Goal: Transaction & Acquisition: Purchase product/service

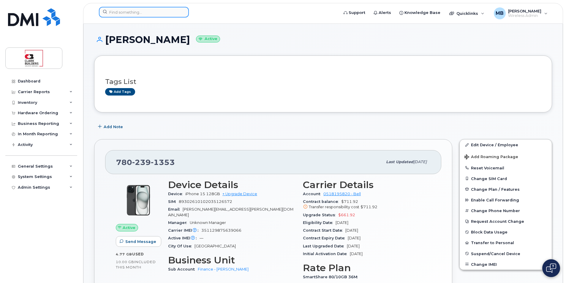
click at [129, 13] on input at bounding box center [144, 12] width 90 height 11
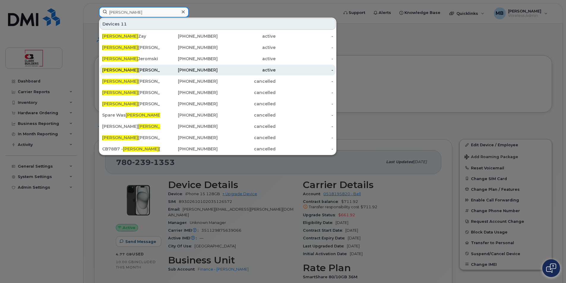
type input "Peter"
click at [168, 69] on div "604-679-3157" at bounding box center [189, 70] width 58 height 6
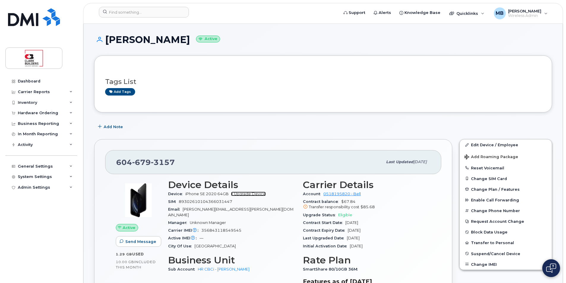
click at [254, 194] on link "+ Upgrade Device" at bounding box center [248, 194] width 35 height 4
drag, startPoint x: 175, startPoint y: 162, endPoint x: 115, endPoint y: 161, distance: 59.4
click at [115, 161] on div "604 679 3157 Last updated Aug 11, 2025" at bounding box center [273, 162] width 336 height 24
copy span "604 679 3157"
click at [255, 195] on link "+ Upgrade Device" at bounding box center [248, 194] width 35 height 4
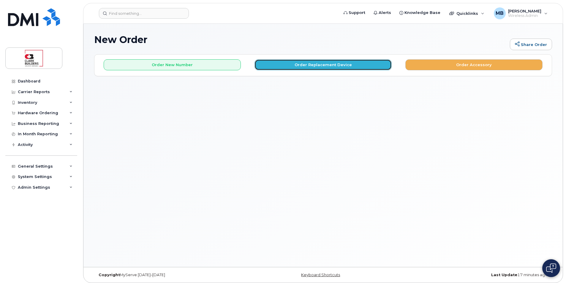
click at [322, 67] on button "Order Replacement Device" at bounding box center [322, 64] width 137 height 11
click at [302, 69] on button "Order Replacement Device" at bounding box center [322, 64] width 137 height 11
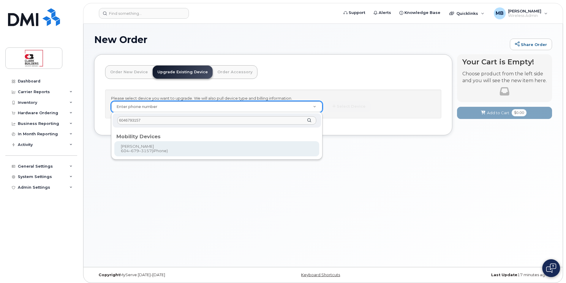
type input "6046793157"
type input "465332"
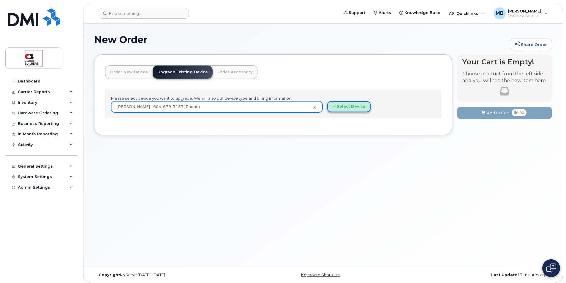
click at [352, 106] on button "Select Device" at bounding box center [348, 106] width 43 height 11
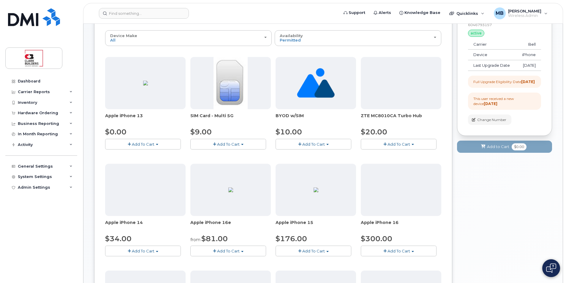
scroll to position [89, 0]
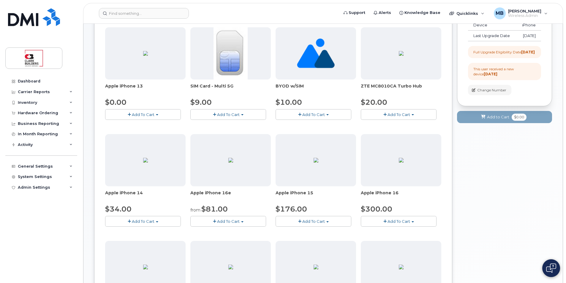
click at [314, 222] on span "Add To Cart" at bounding box center [313, 221] width 23 height 5
click at [324, 238] on link "$176.00 - 3-year upgrade (128GB model)" at bounding box center [323, 239] width 93 height 7
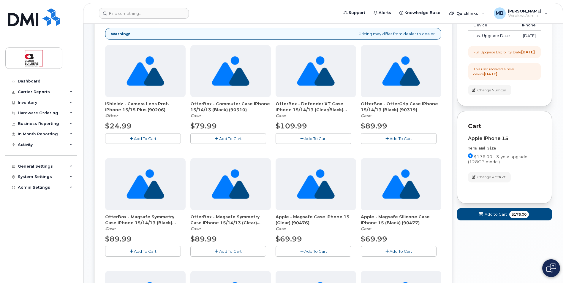
scroll to position [148, 0]
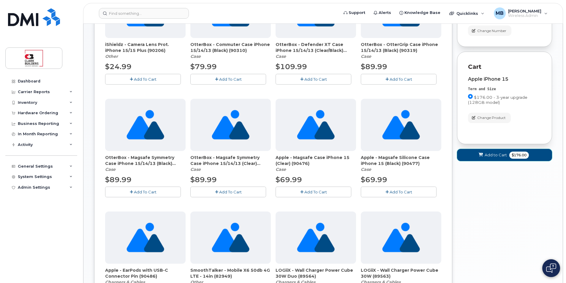
click at [494, 158] on span "Add to Cart" at bounding box center [496, 155] width 22 height 6
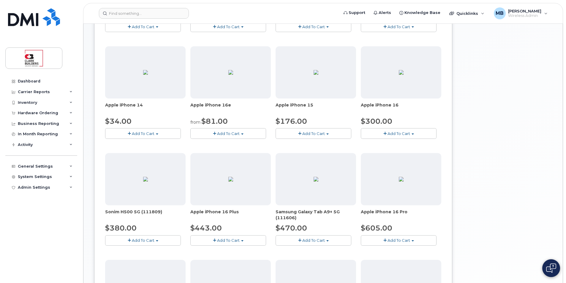
scroll to position [0, 0]
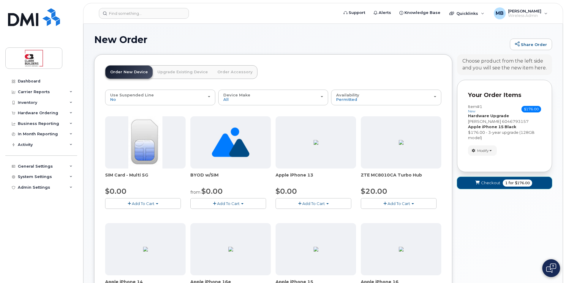
click at [505, 183] on span "1" at bounding box center [506, 183] width 2 height 5
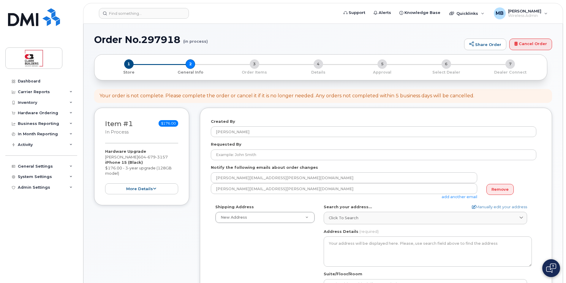
select select
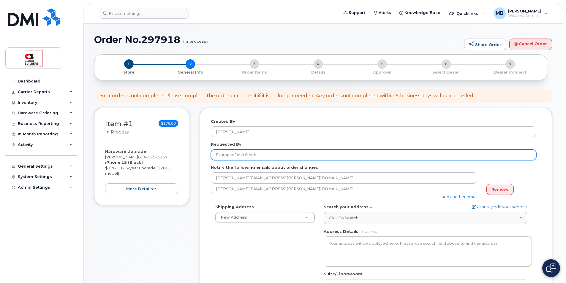
click at [262, 157] on input "Requested By" at bounding box center [373, 155] width 325 height 11
type input "[PERSON_NAME]"
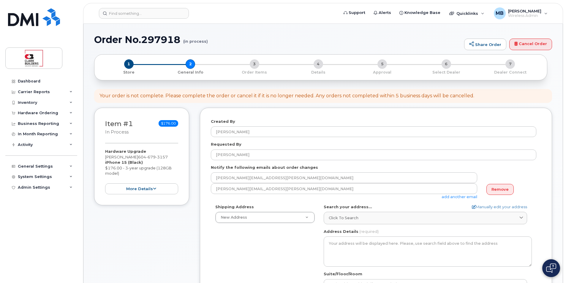
click at [264, 245] on div "Shipping Address New Address New Address New Calgary Office NEW Edmonton Office…" at bounding box center [373, 272] width 325 height 136
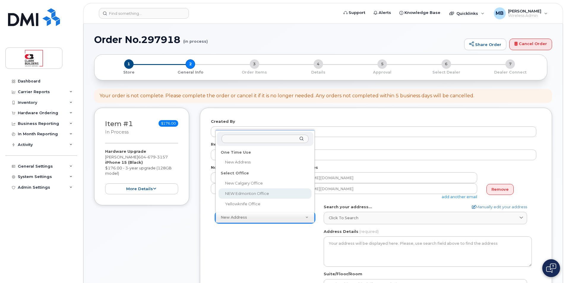
select select
type textarea "800, 5555 Calgary Trail NW Edmonton Alberta T6H 5P9"
type input "IT"
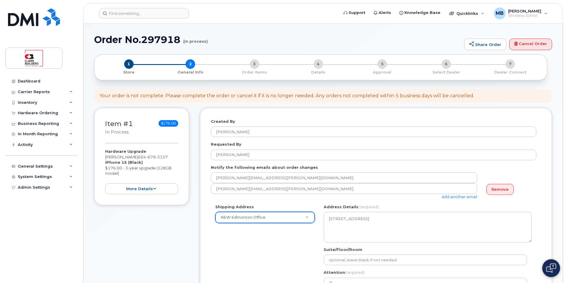
scroll to position [89, 0]
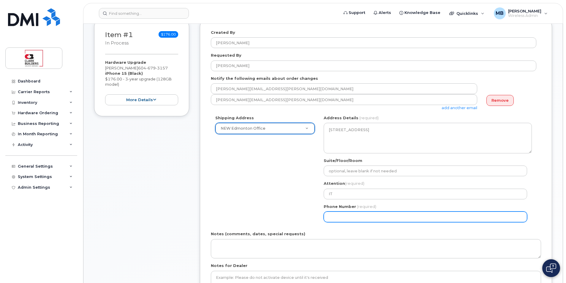
click at [352, 219] on input "Phone Number" at bounding box center [425, 217] width 203 height 11
type input "5873410870"
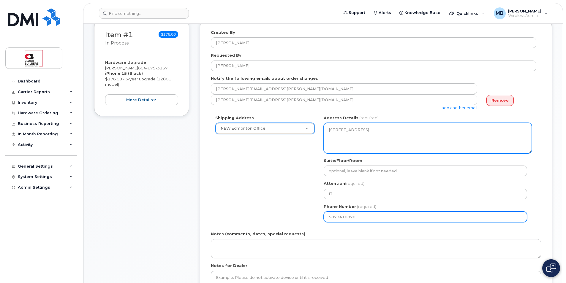
select select
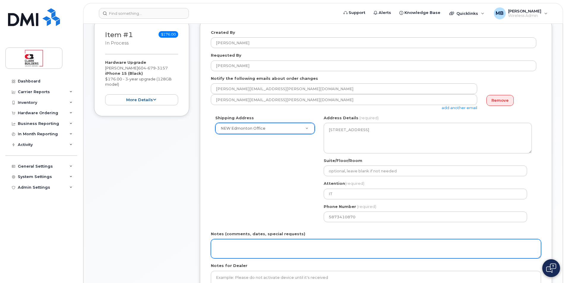
click at [287, 251] on textarea "Notes (comments, dates, special requests)" at bounding box center [376, 249] width 330 height 20
click at [273, 249] on textarea "Notes (comments, dates, special requests)" at bounding box center [376, 249] width 330 height 20
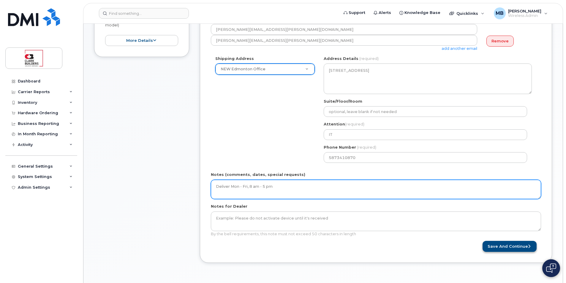
type textarea "Deliver Mon - Fri, 8 am - 5 pm"
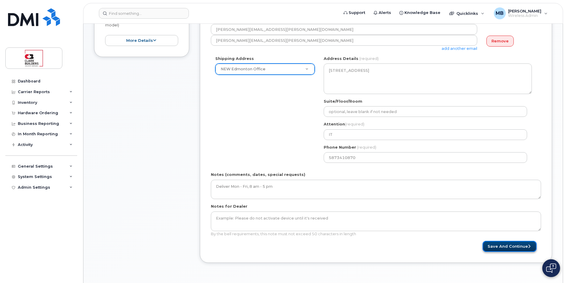
click at [513, 249] on button "Save and Continue" at bounding box center [509, 246] width 54 height 11
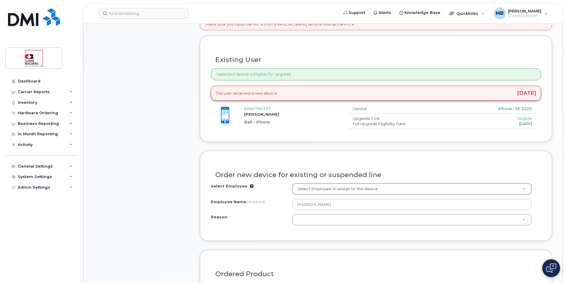
scroll to position [297, 0]
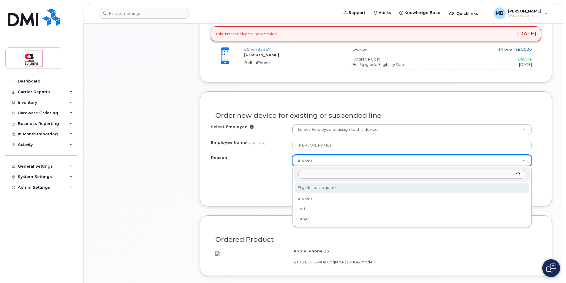
select select "eligible_for_upgrade"
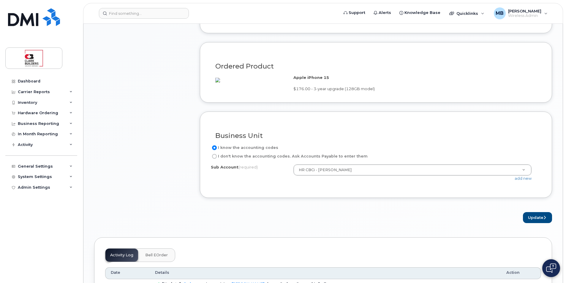
scroll to position [505, 0]
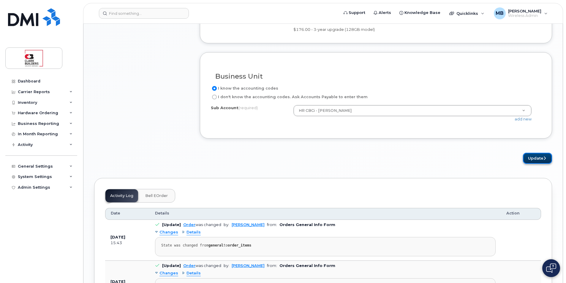
click at [539, 164] on button "Update" at bounding box center [537, 158] width 29 height 11
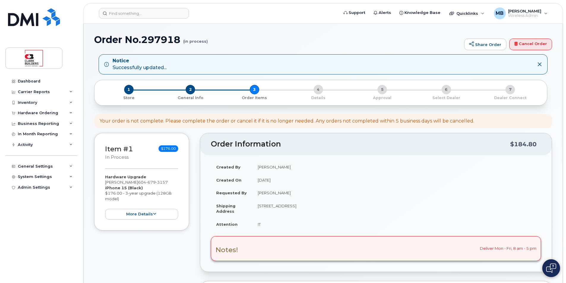
scroll to position [178, 0]
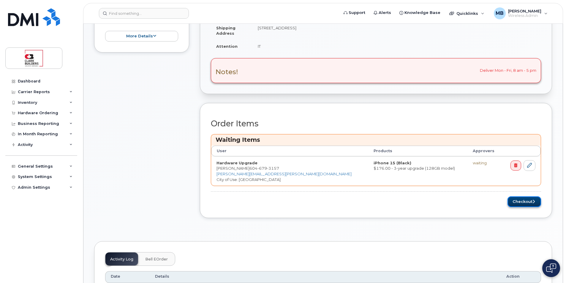
click at [523, 202] on button "Checkout" at bounding box center [524, 202] width 34 height 11
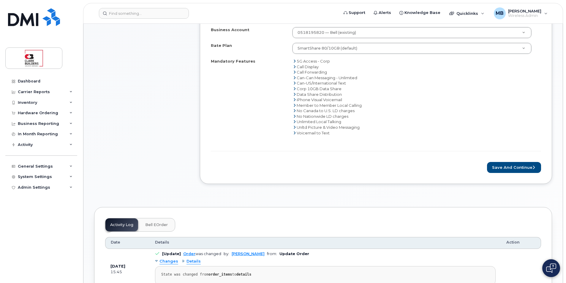
scroll to position [327, 0]
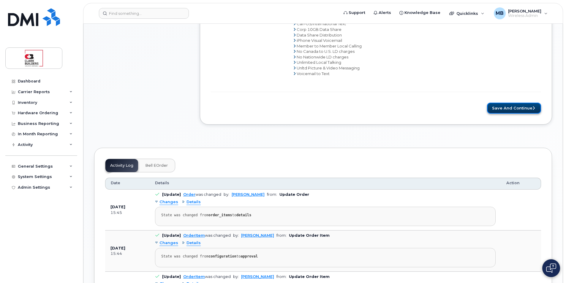
click at [508, 108] on button "Save and Continue" at bounding box center [514, 108] width 54 height 11
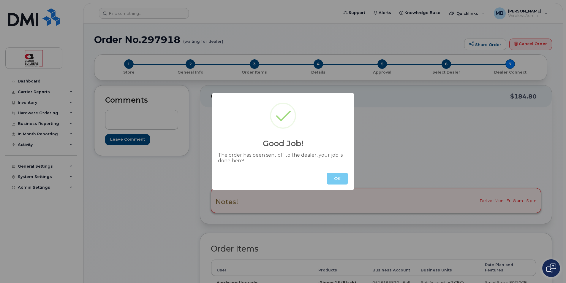
click at [336, 178] on button "OK" at bounding box center [337, 179] width 21 height 12
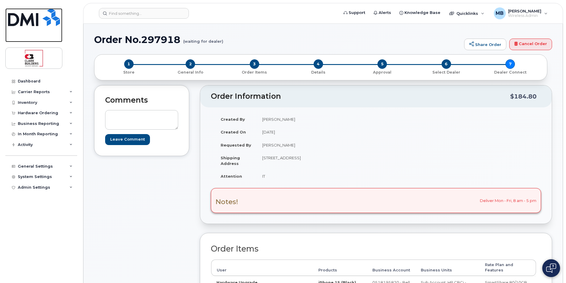
drag, startPoint x: 34, startPoint y: 20, endPoint x: 69, endPoint y: 20, distance: 35.9
click at [34, 20] on img at bounding box center [34, 17] width 52 height 18
